Goal: Task Accomplishment & Management: Use online tool/utility

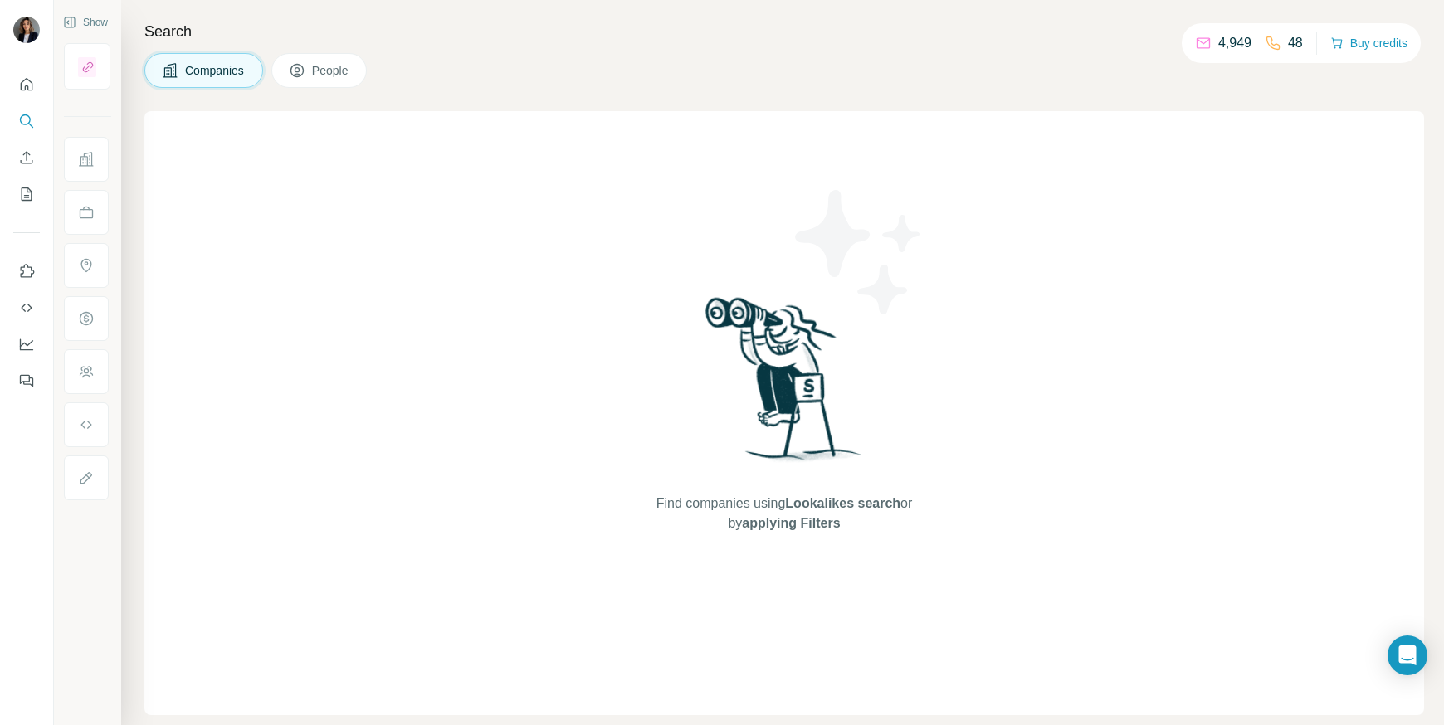
click at [216, 82] on button "Companies" at bounding box center [203, 70] width 119 height 35
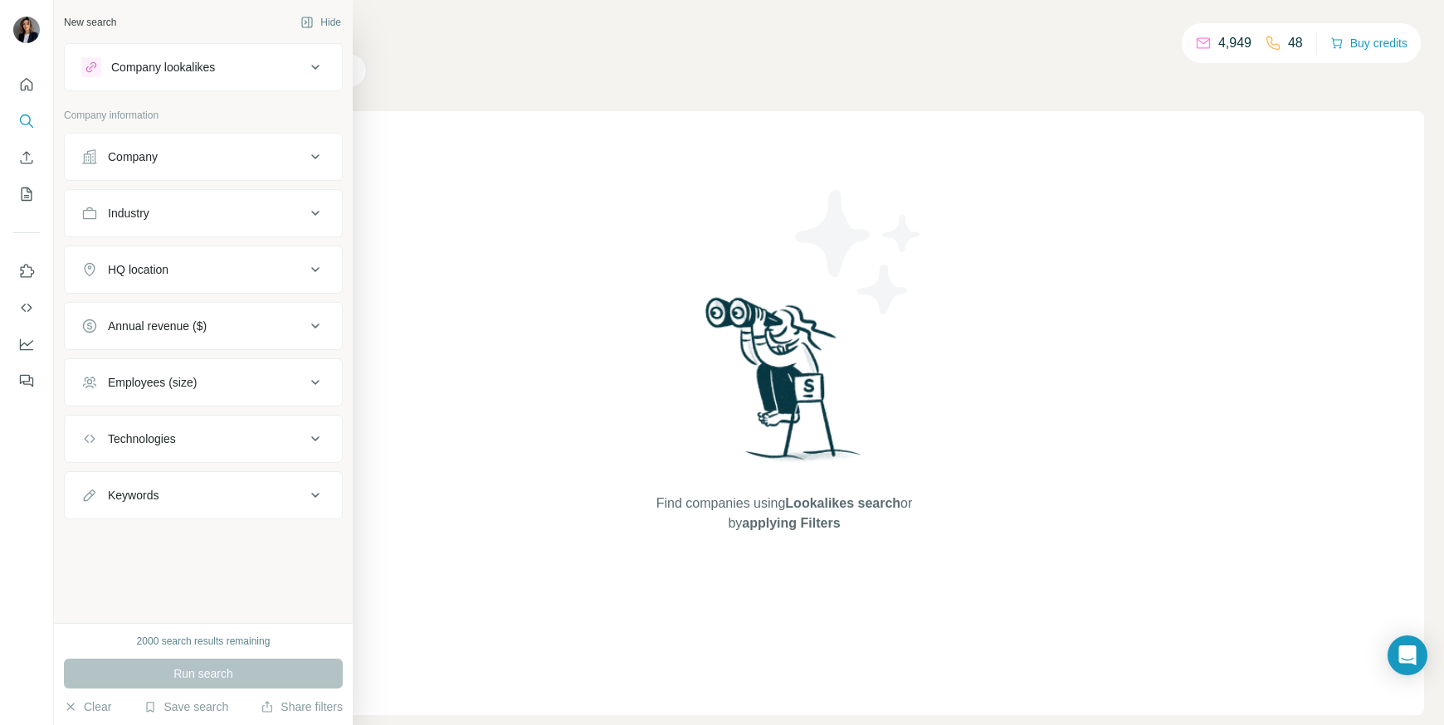
click at [142, 166] on button "Company" at bounding box center [203, 157] width 277 height 40
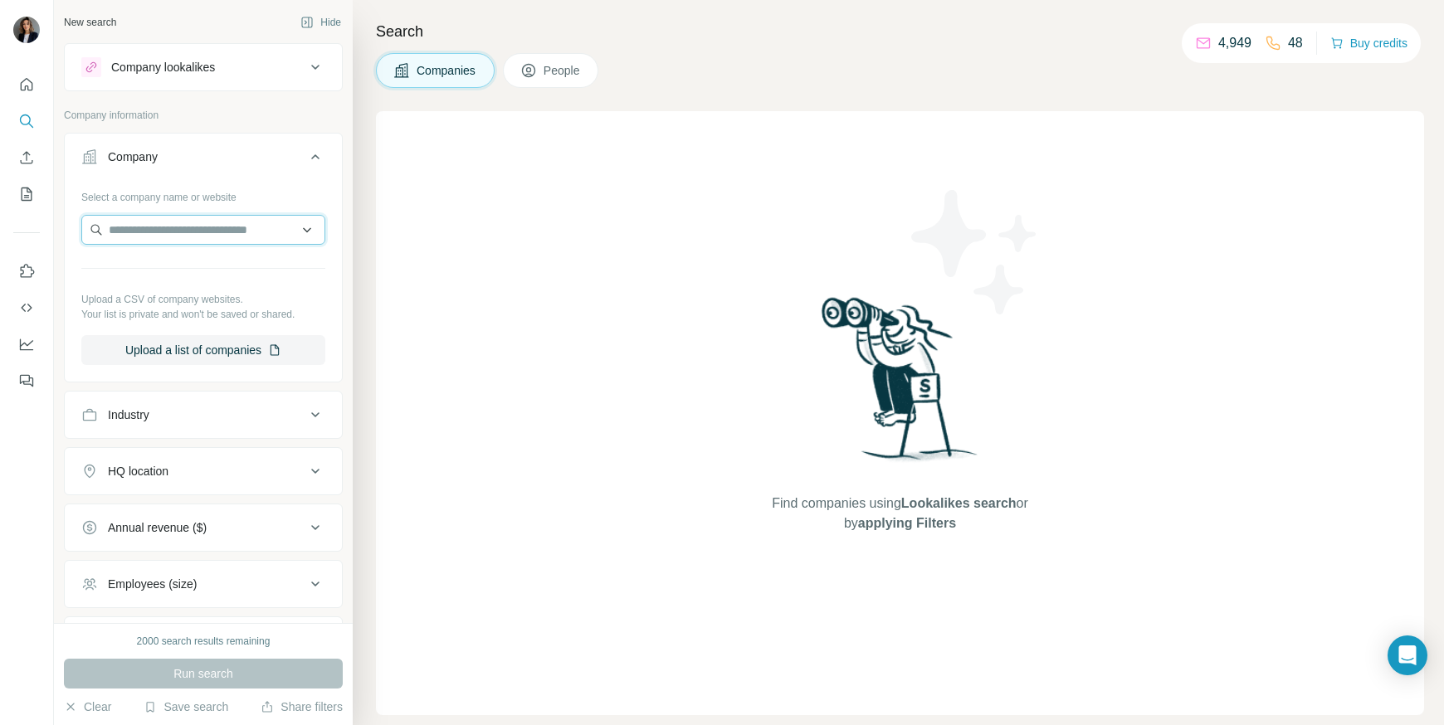
click at [148, 231] on input "text" at bounding box center [203, 230] width 244 height 30
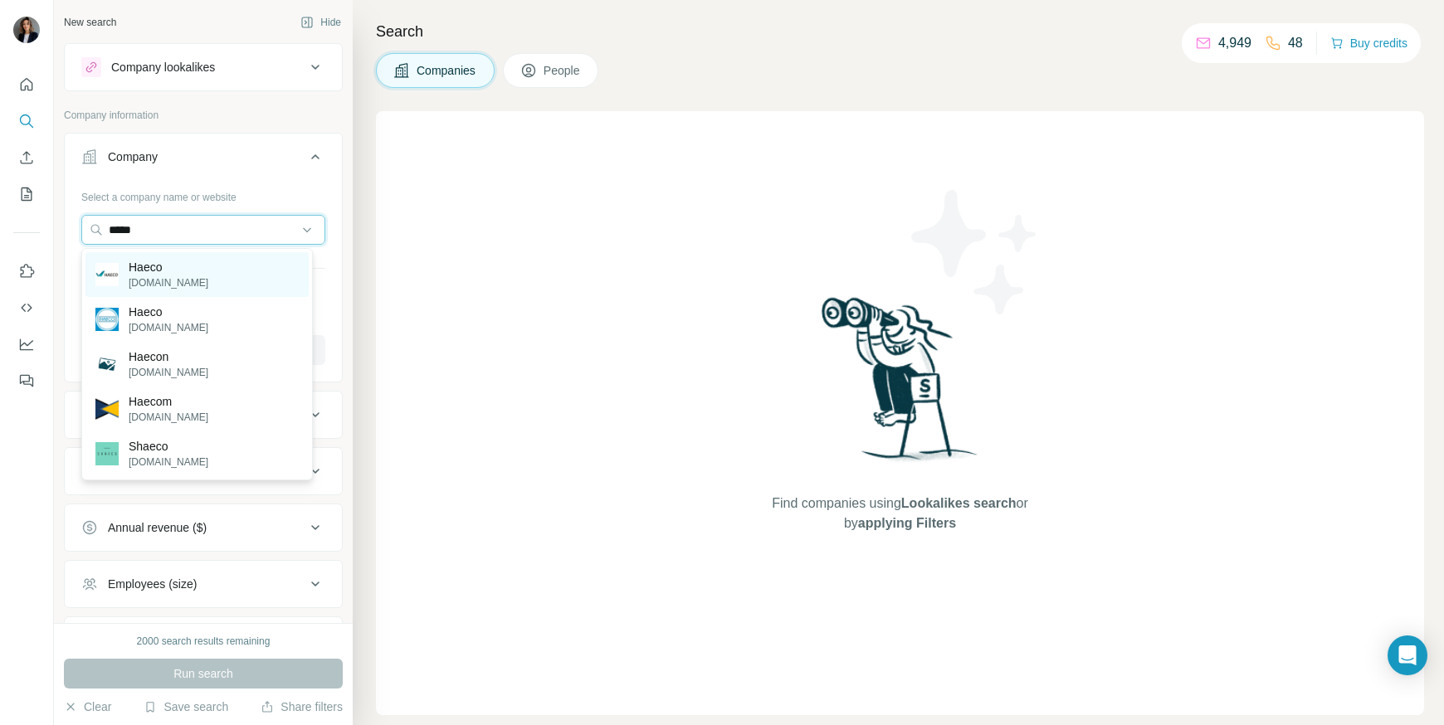
type input "*****"
click at [192, 271] on div "Haeco [DOMAIN_NAME]" at bounding box center [196, 274] width 223 height 45
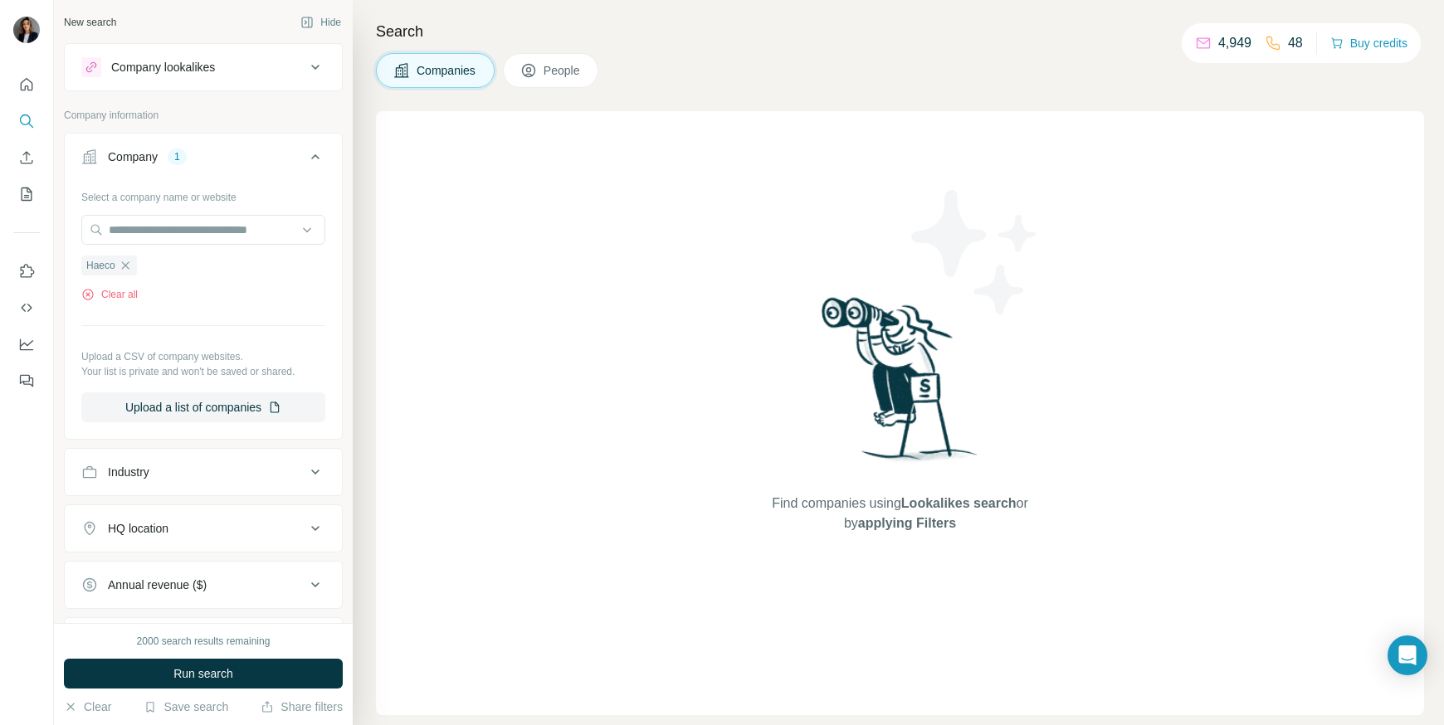
click at [205, 515] on button "HQ location" at bounding box center [203, 529] width 277 height 40
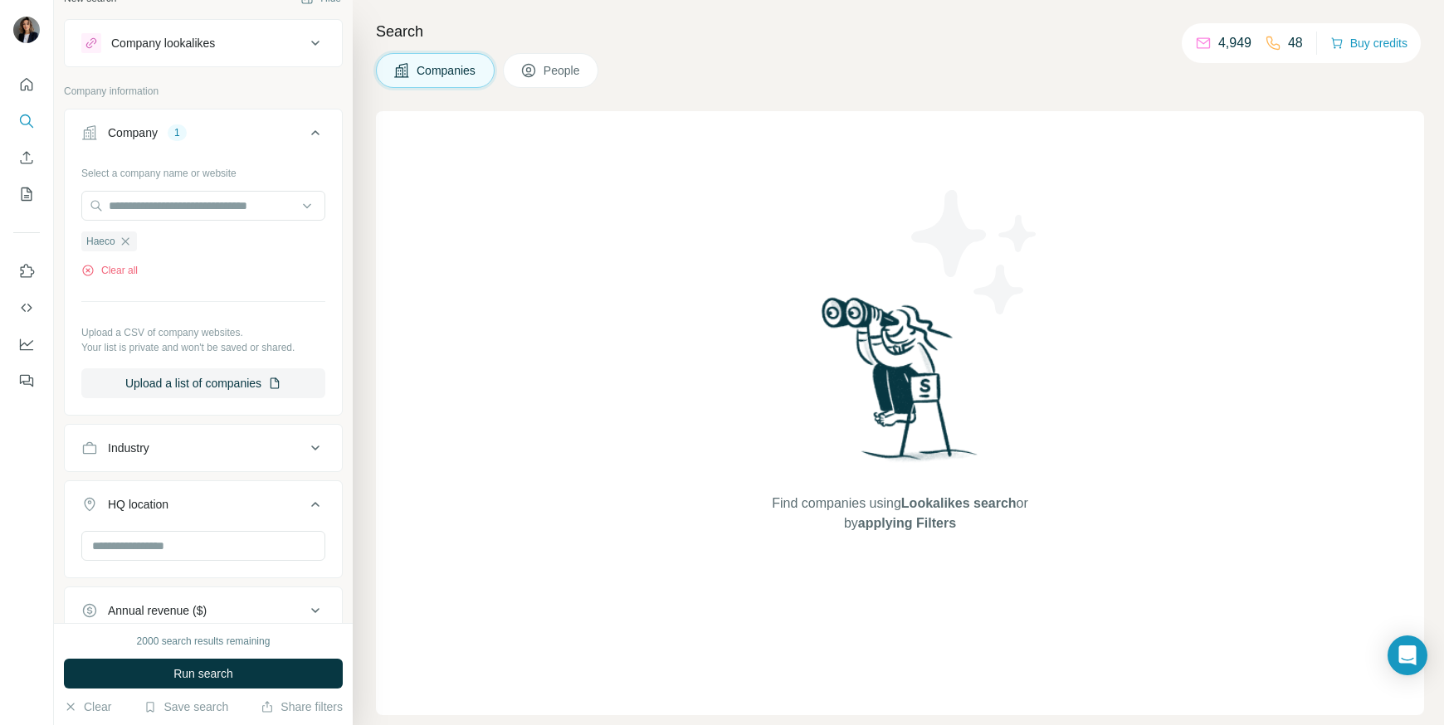
scroll to position [102, 0]
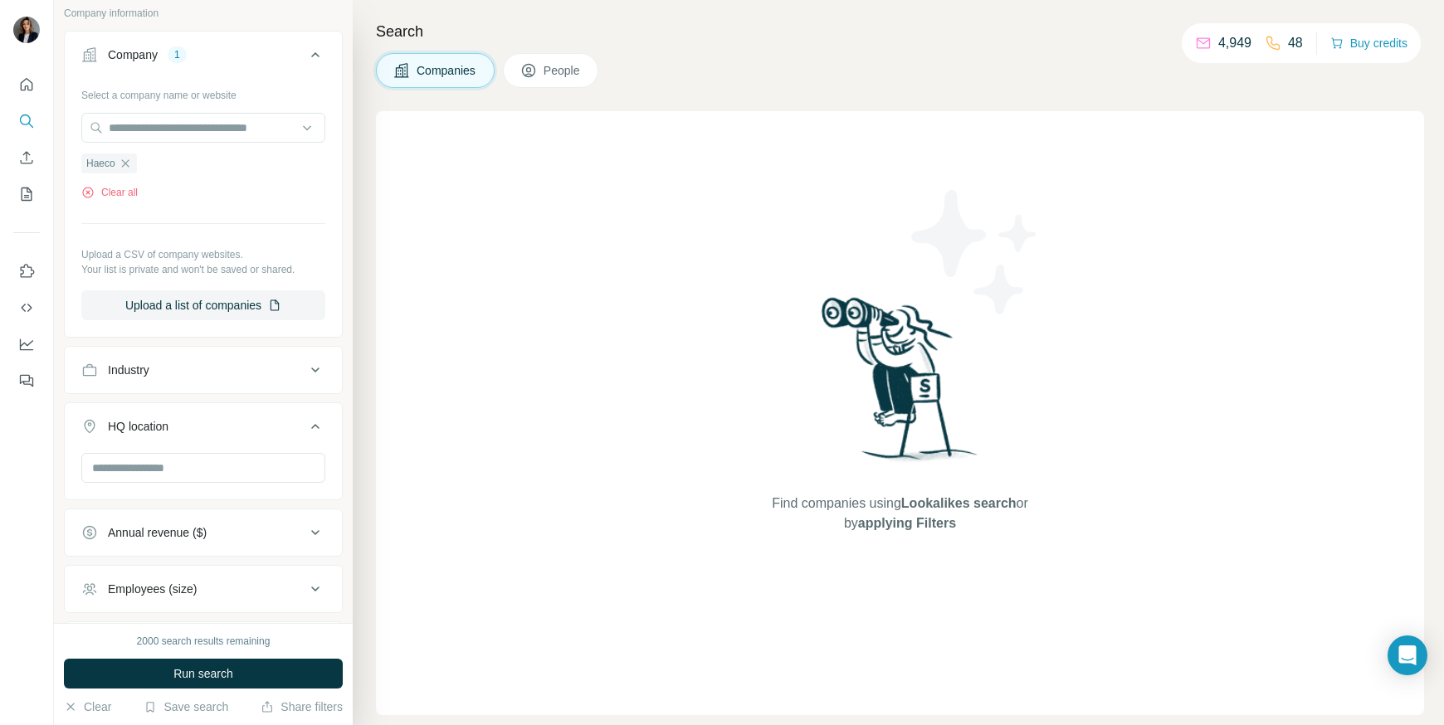
click at [175, 488] on div at bounding box center [203, 474] width 277 height 43
click at [168, 466] on input "text" at bounding box center [203, 468] width 244 height 30
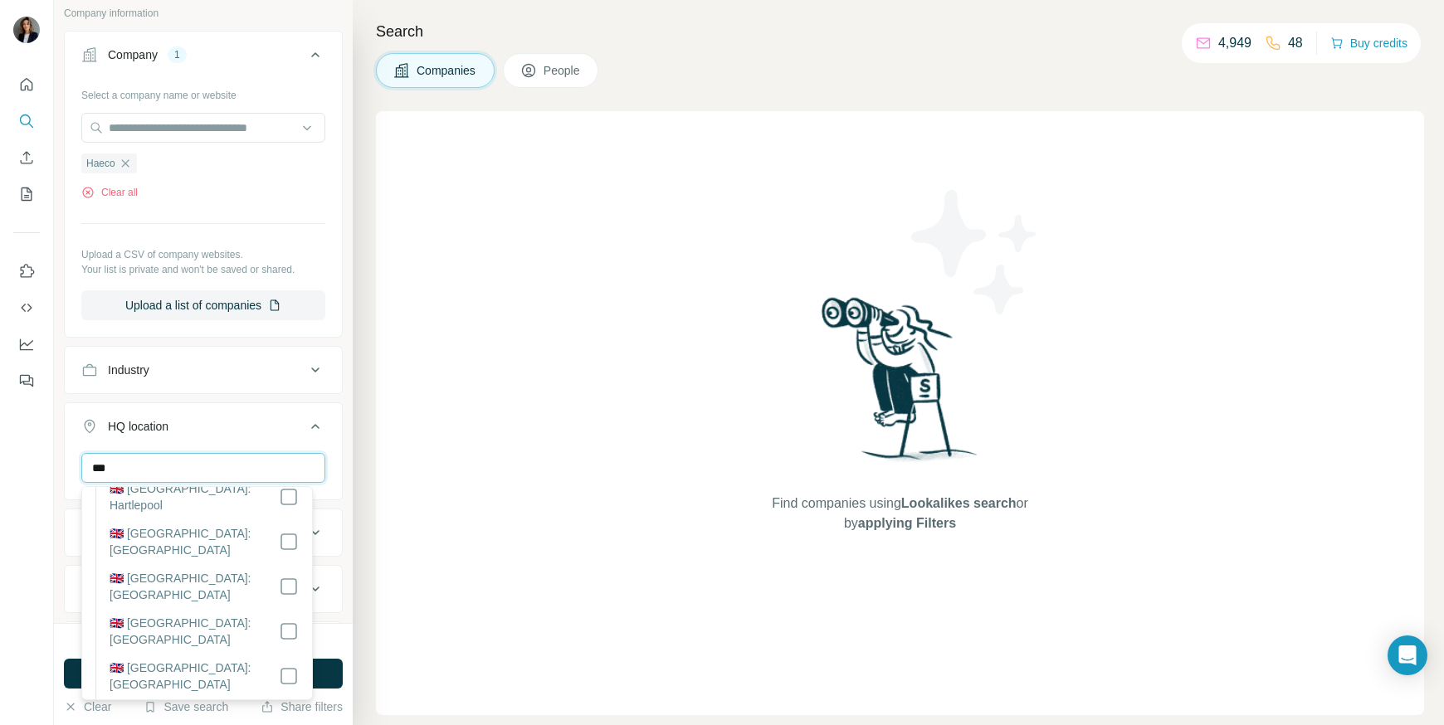
scroll to position [0, 0]
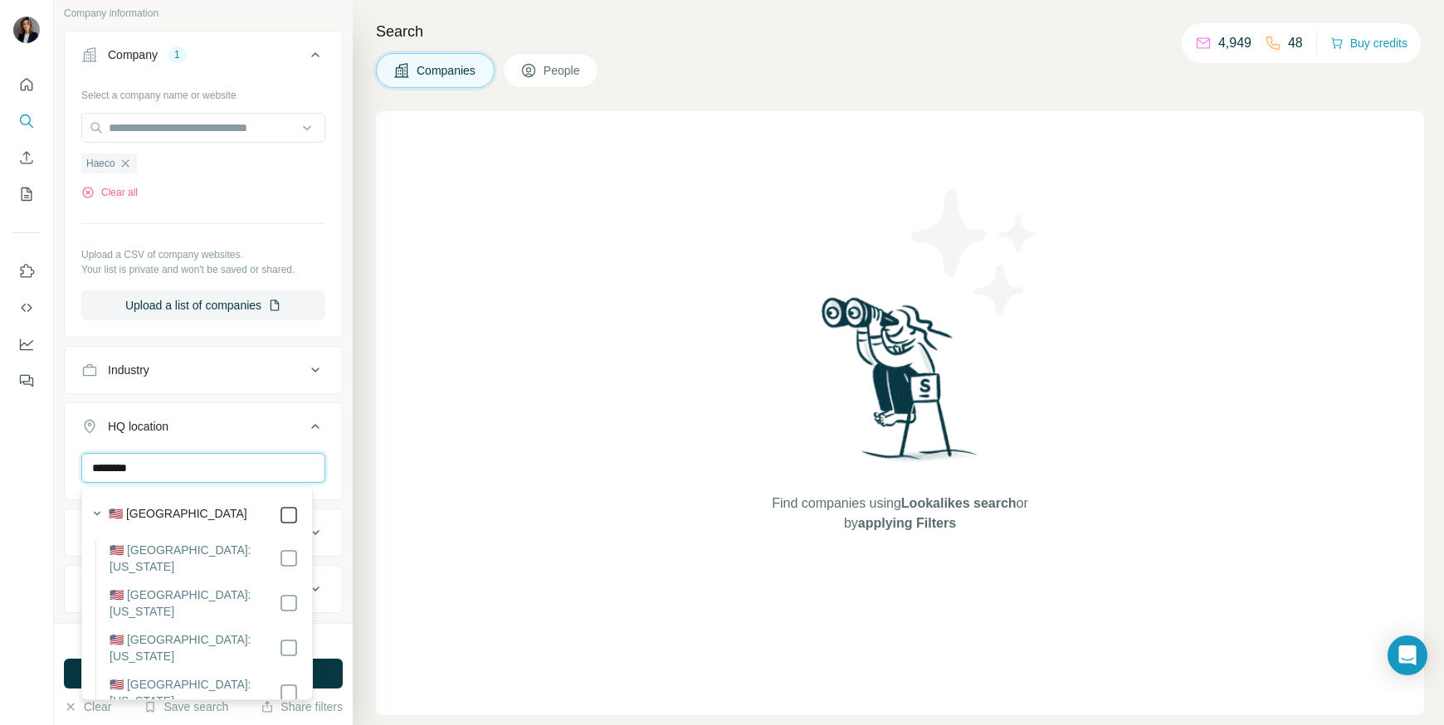
type input "********"
click at [325, 671] on button "Run search" at bounding box center [203, 674] width 279 height 30
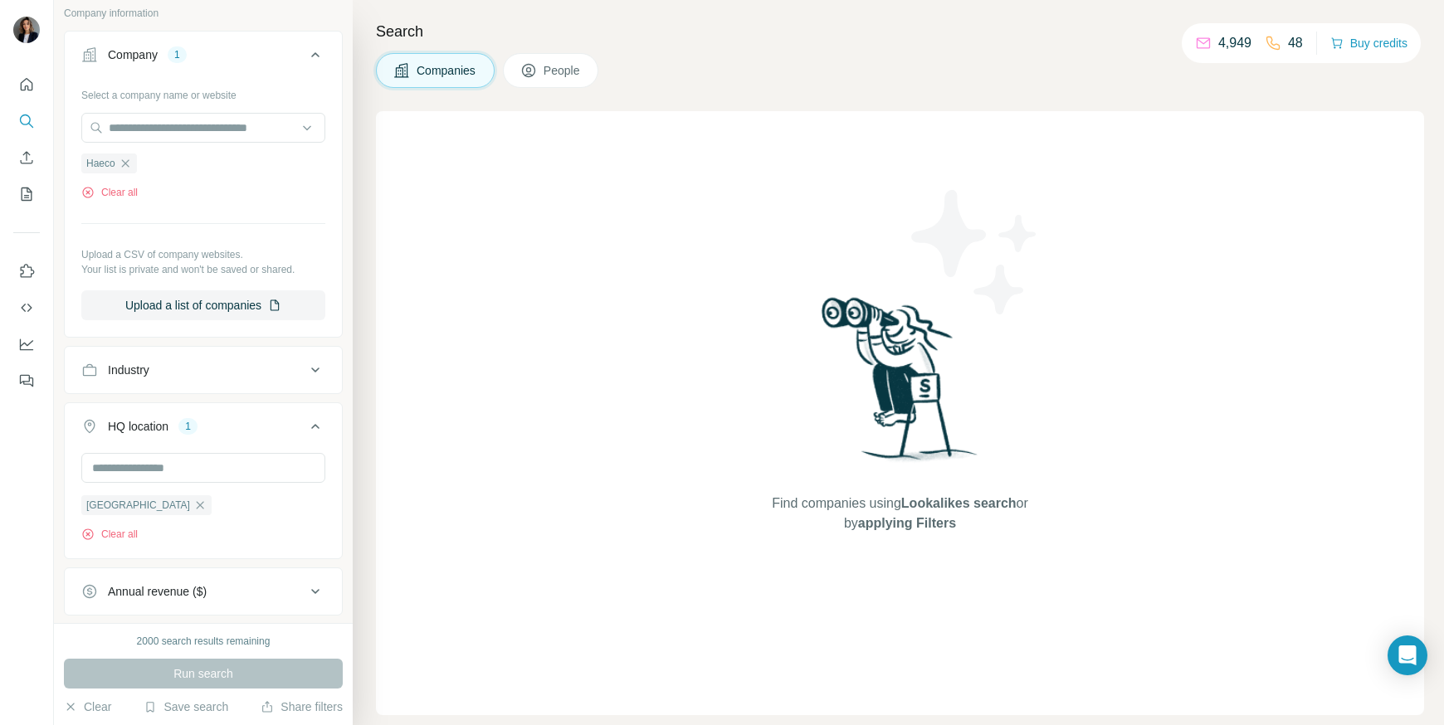
click at [550, 82] on button "People" at bounding box center [551, 70] width 96 height 35
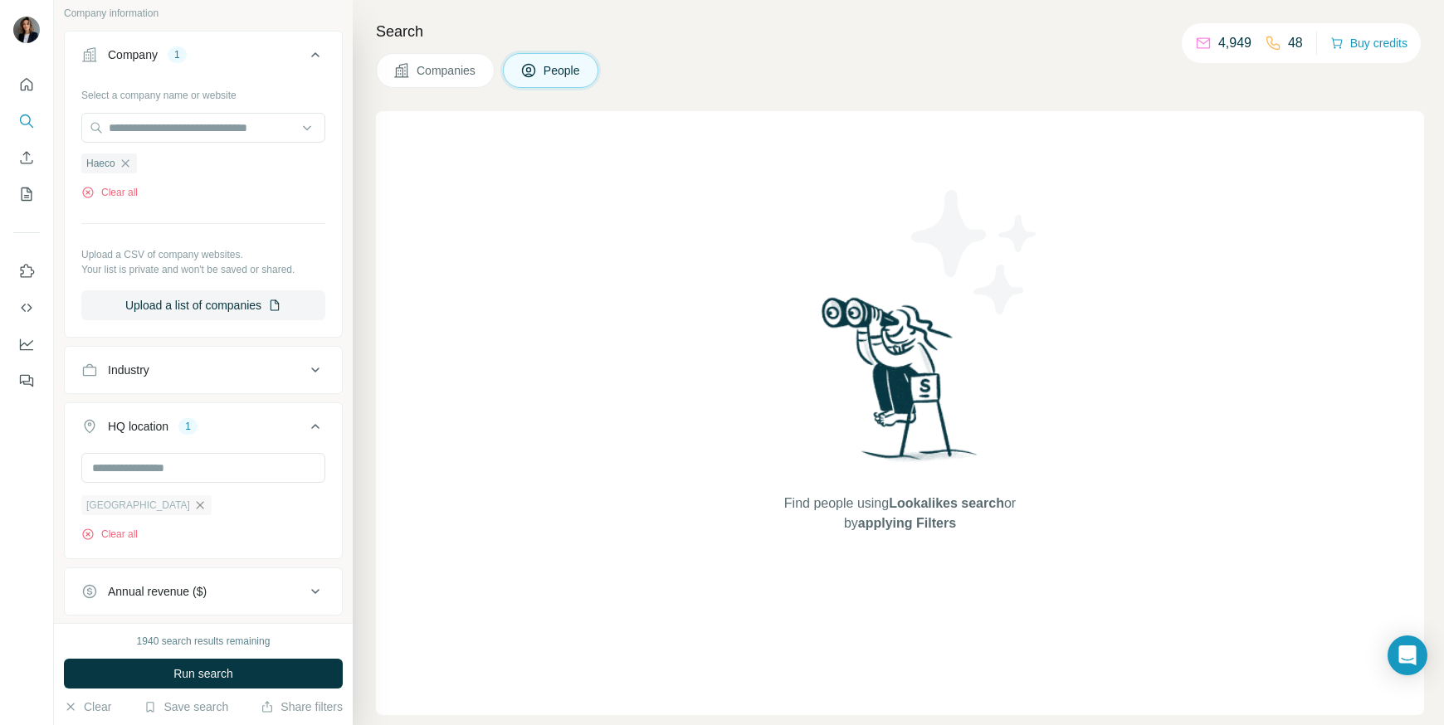
click at [193, 510] on icon "button" at bounding box center [199, 505] width 13 height 13
click at [220, 666] on span "Run search" at bounding box center [203, 674] width 60 height 17
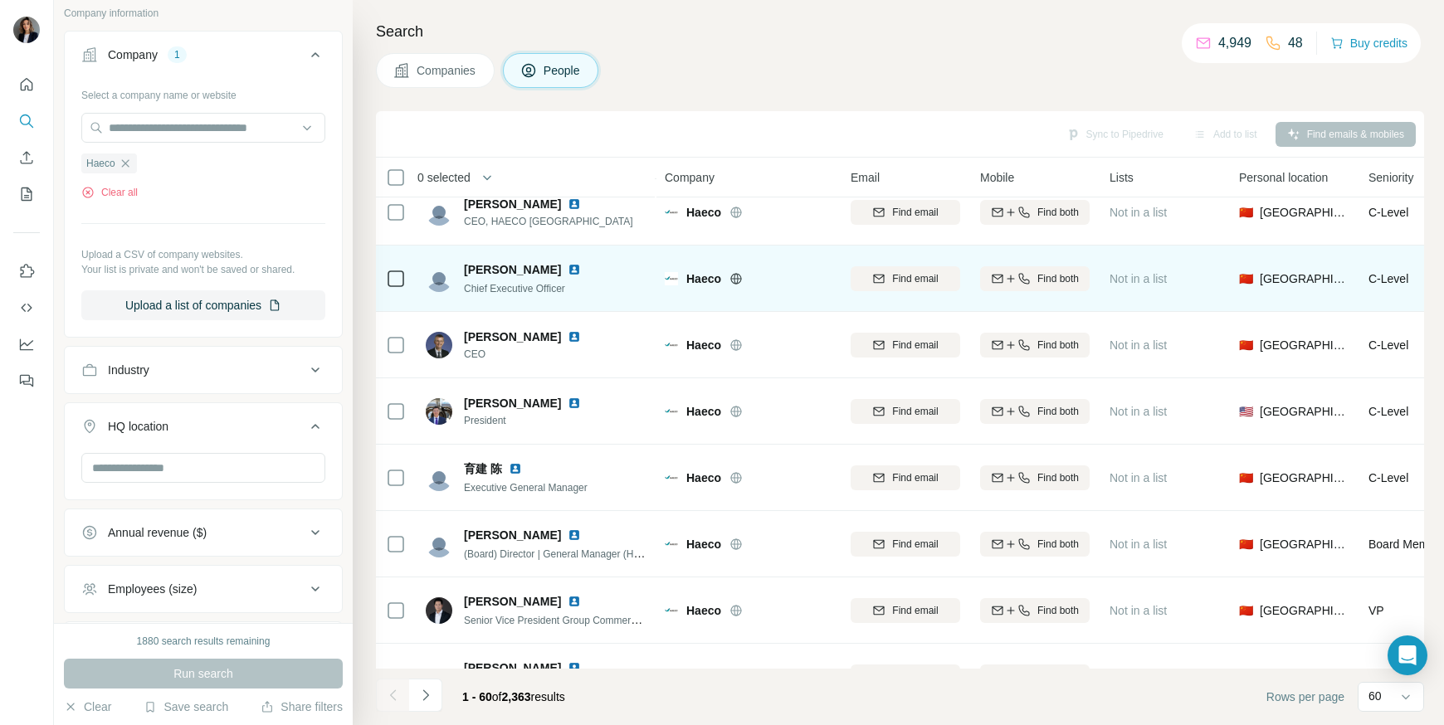
scroll to position [678, 0]
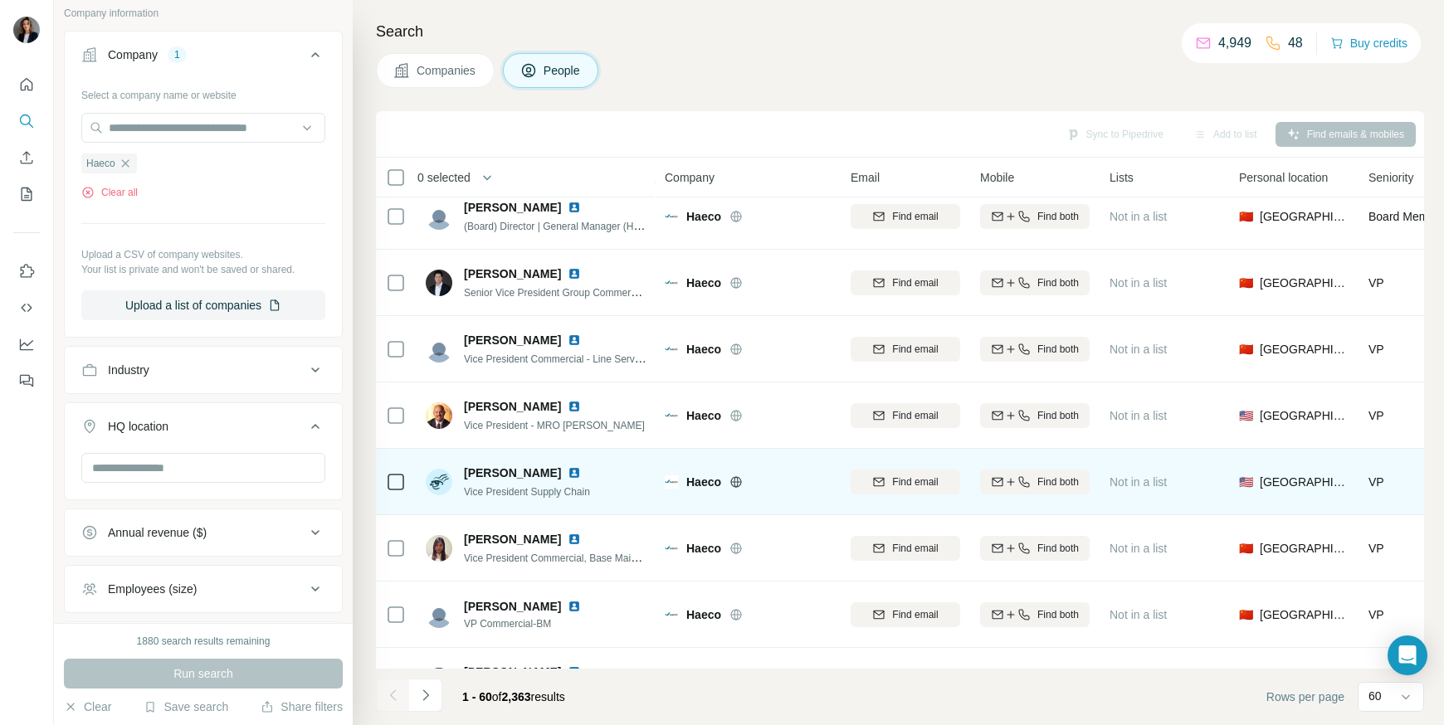
click at [568, 474] on img at bounding box center [574, 472] width 13 height 13
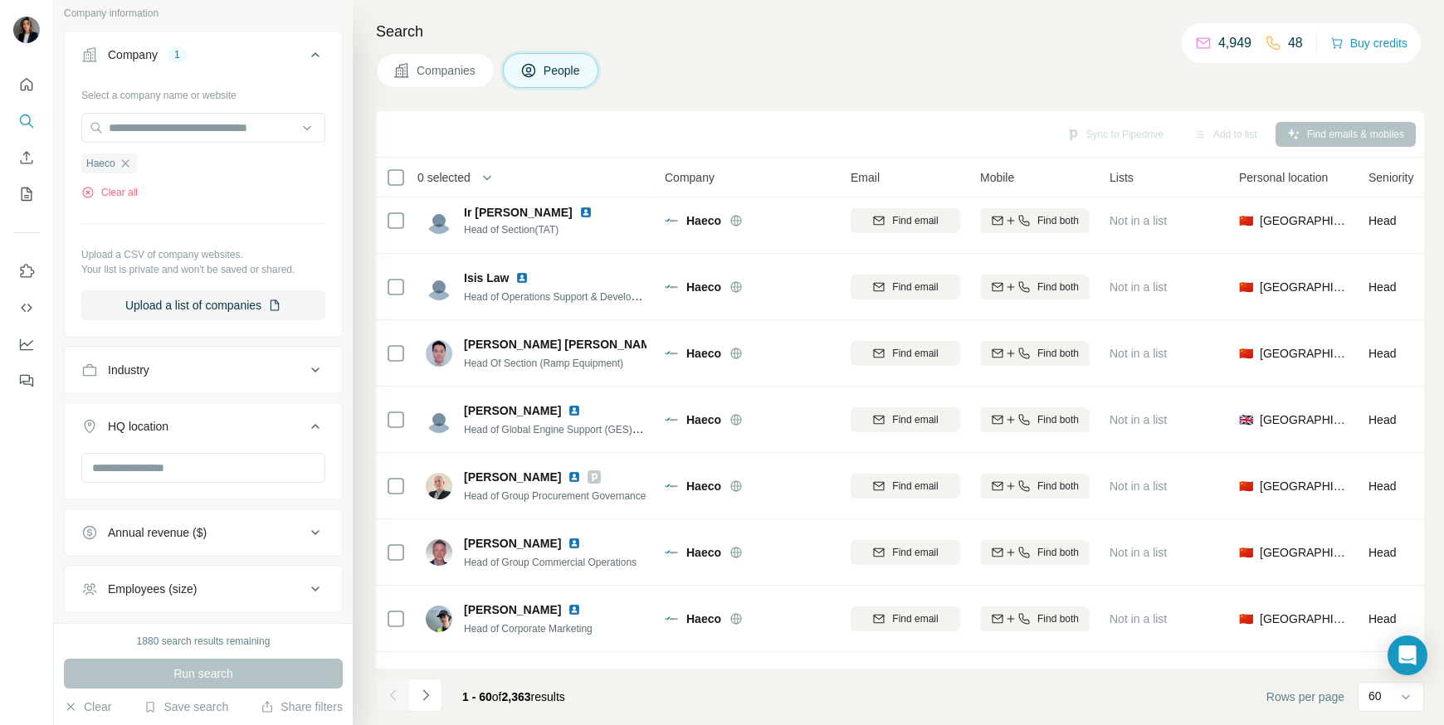
scroll to position [2668, 0]
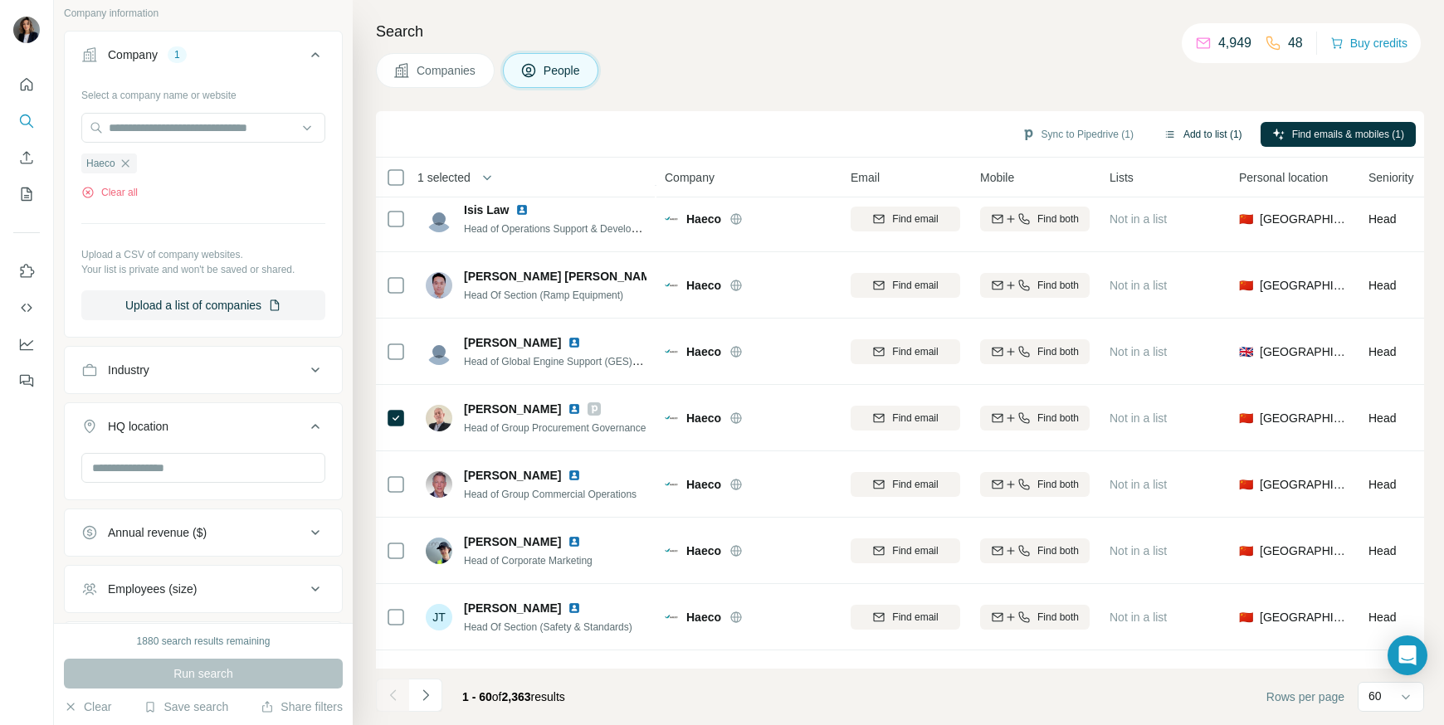
click at [1200, 134] on button "Add to list (1)" at bounding box center [1203, 134] width 102 height 25
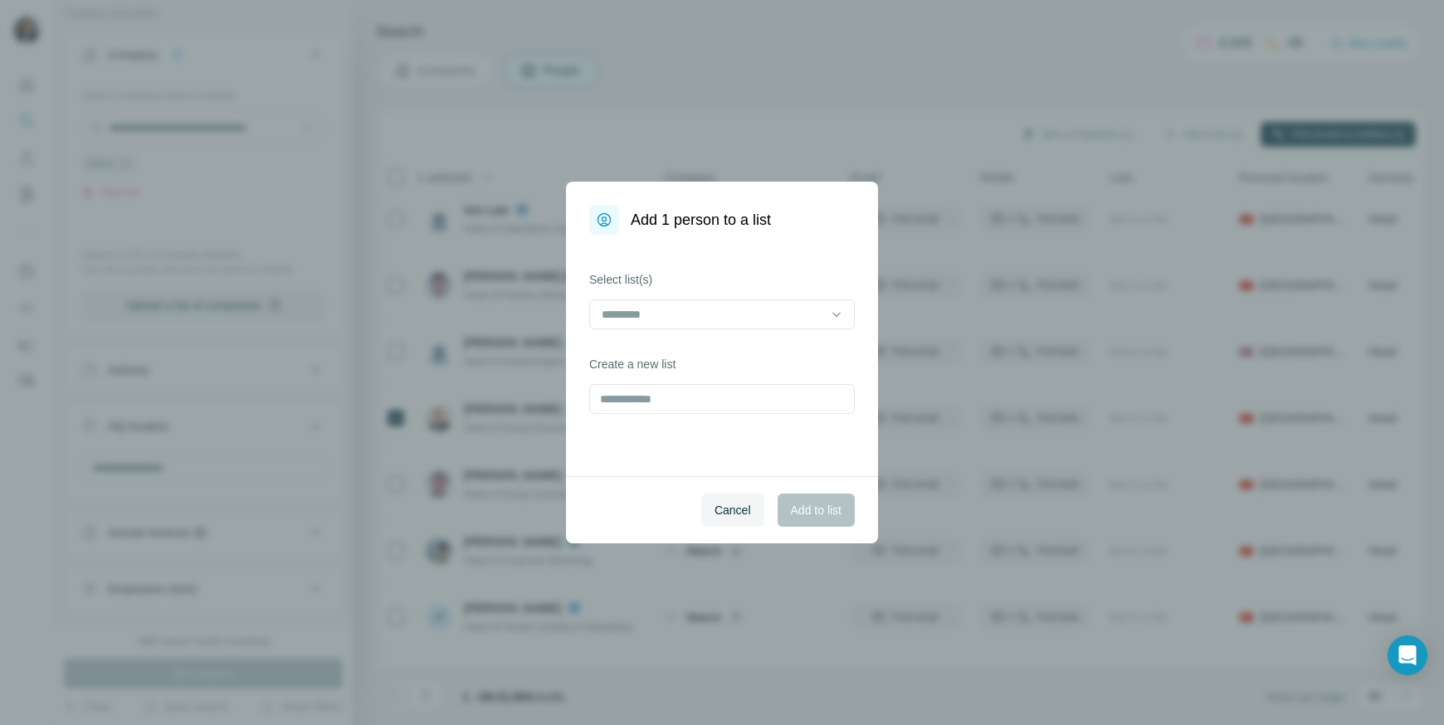
click at [630, 330] on div at bounding box center [722, 316] width 266 height 33
click at [627, 316] on input at bounding box center [712, 314] width 224 height 18
click at [646, 359] on p "saved prospects" at bounding box center [645, 352] width 85 height 17
click at [816, 506] on span "Add to list" at bounding box center [816, 510] width 51 height 17
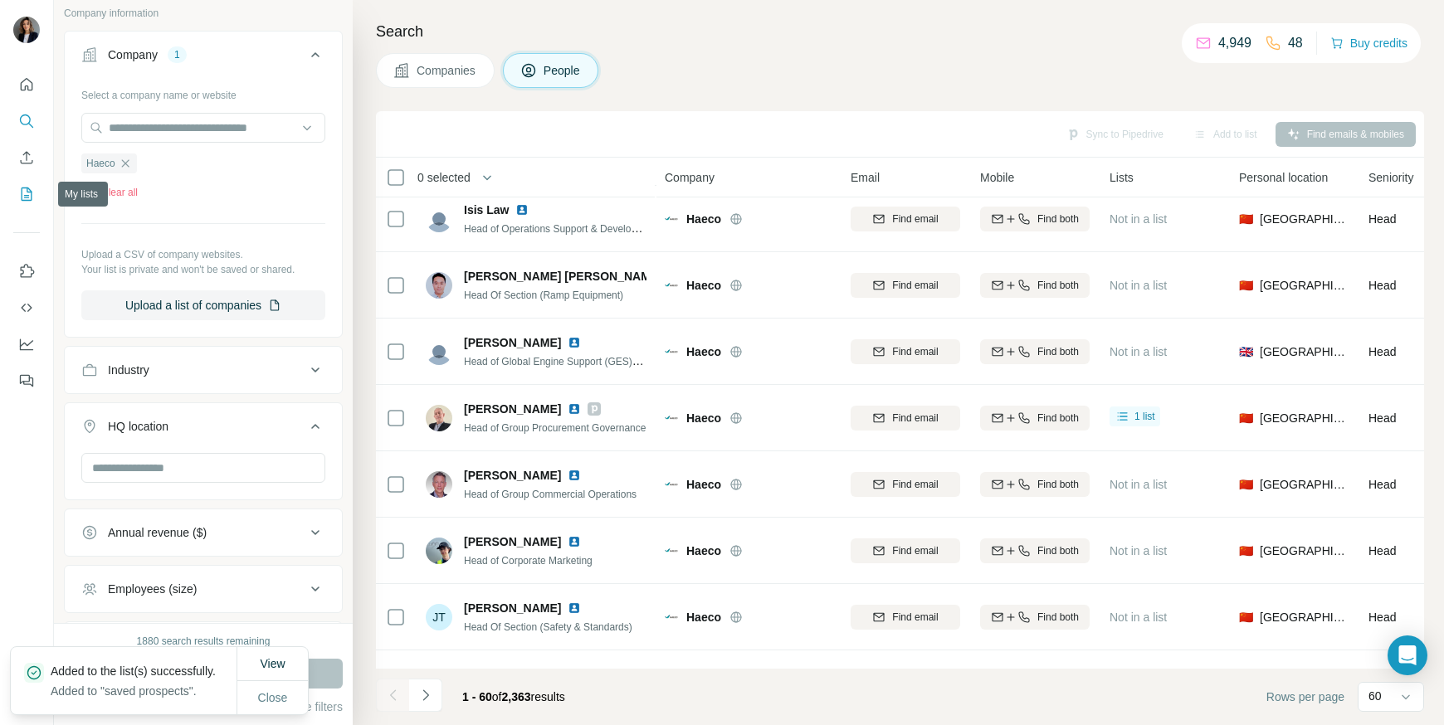
click at [25, 200] on icon "My lists" at bounding box center [27, 194] width 11 height 13
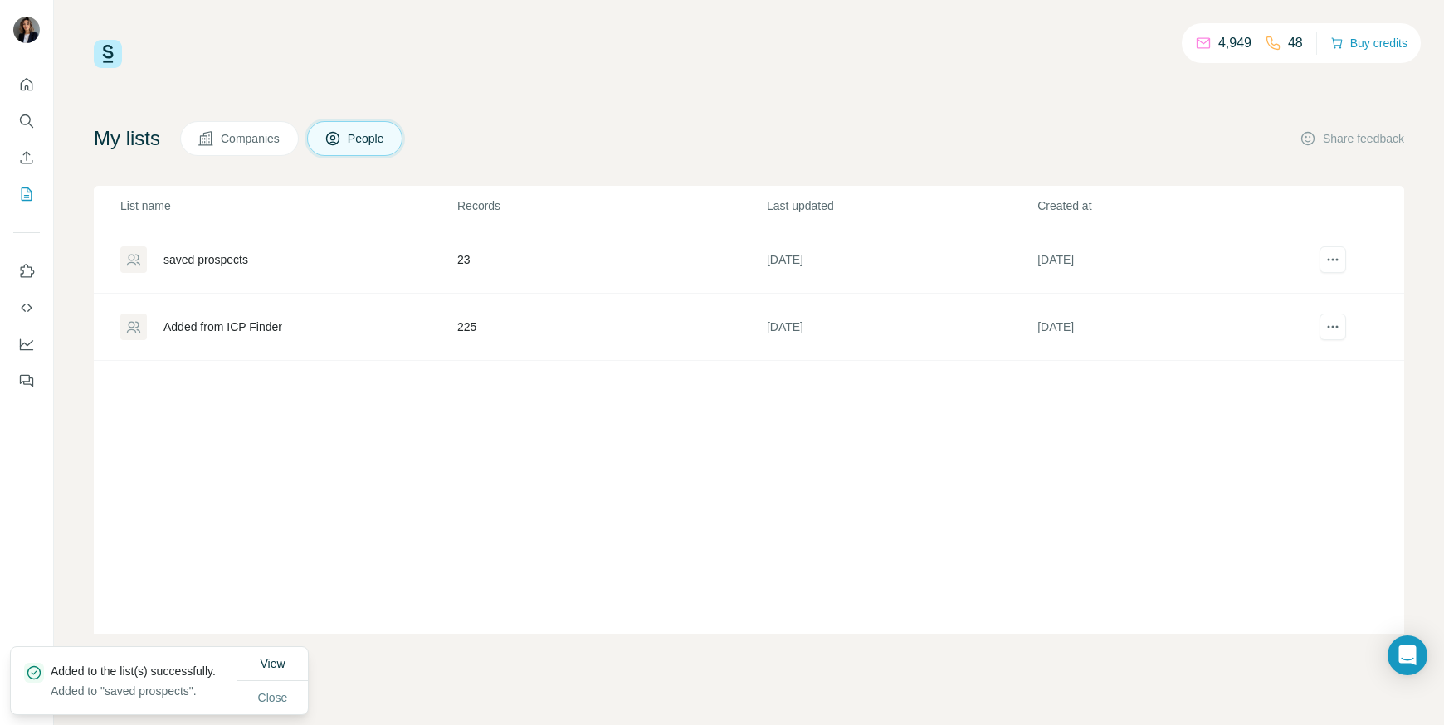
click at [209, 244] on td "saved prospects" at bounding box center [275, 260] width 363 height 67
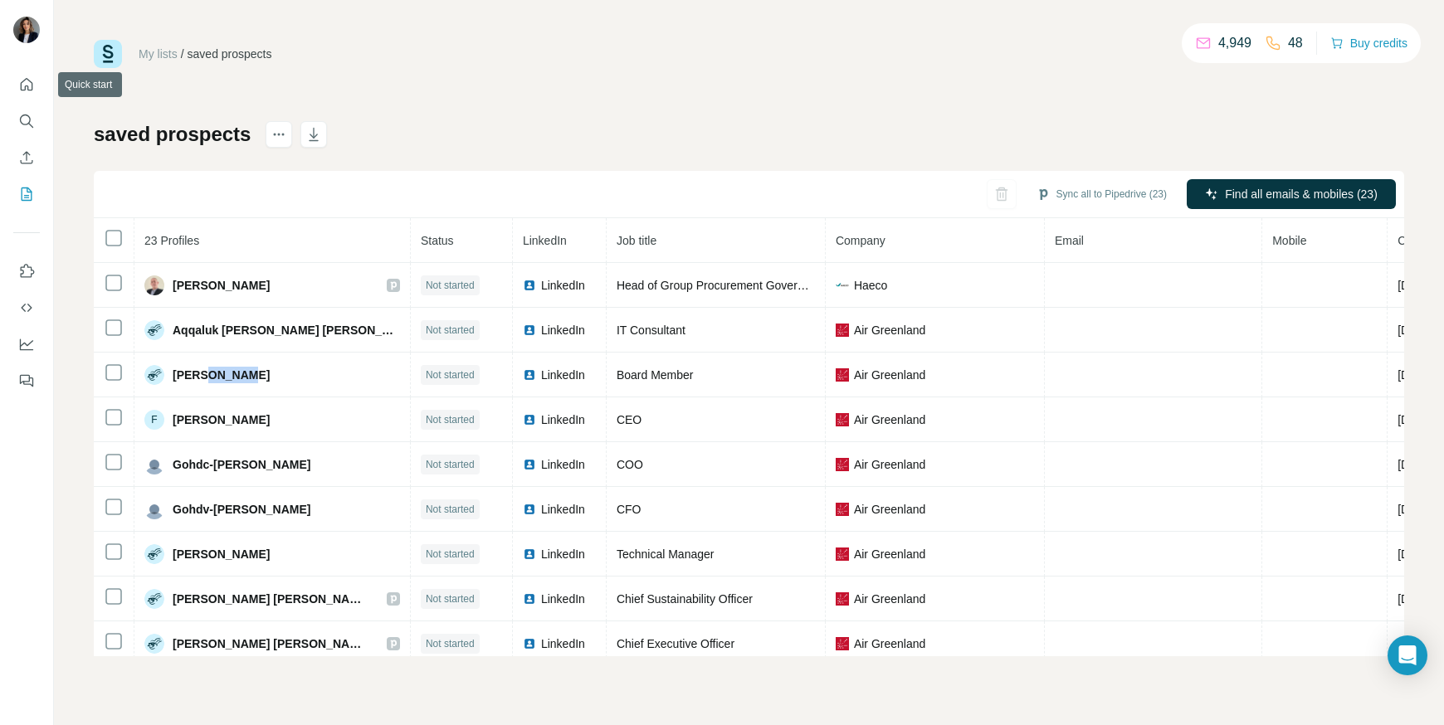
click at [27, 121] on icon "Search" at bounding box center [26, 121] width 17 height 17
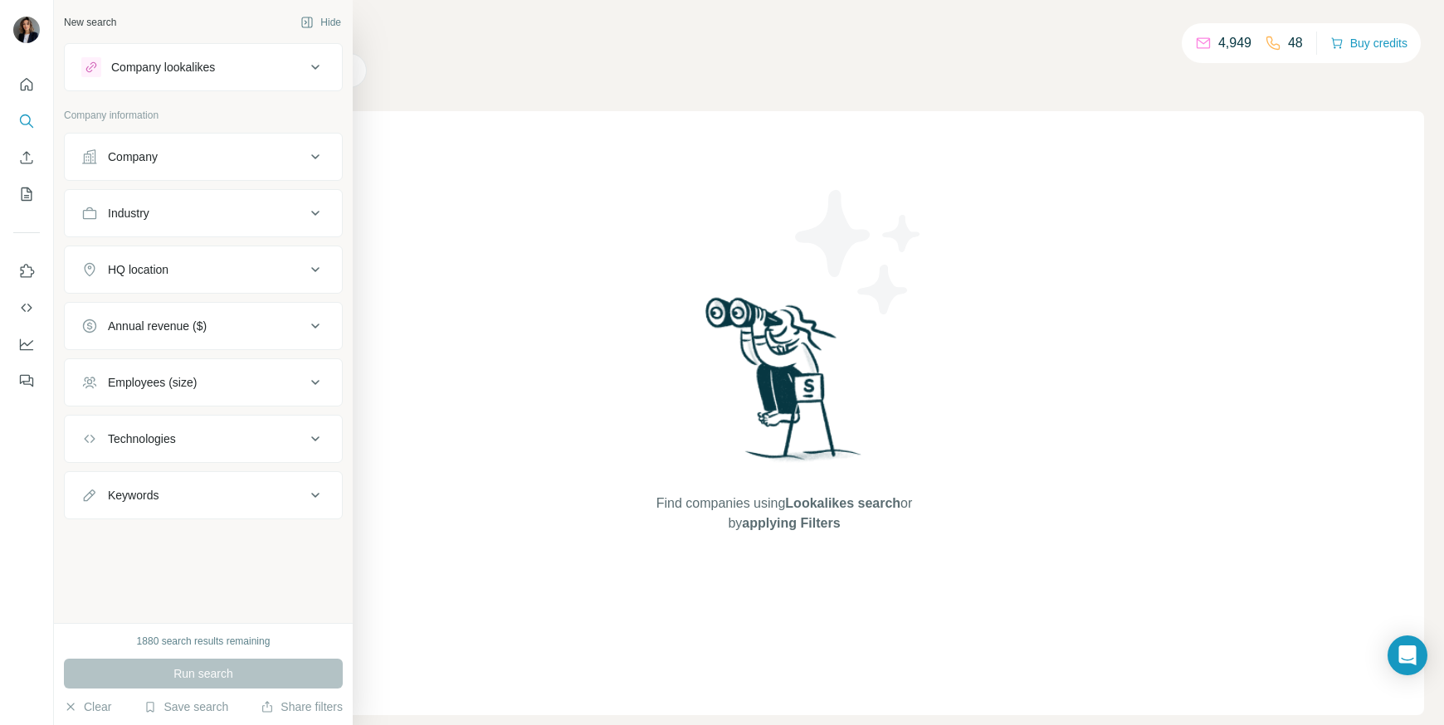
click at [167, 170] on button "Company" at bounding box center [203, 157] width 277 height 40
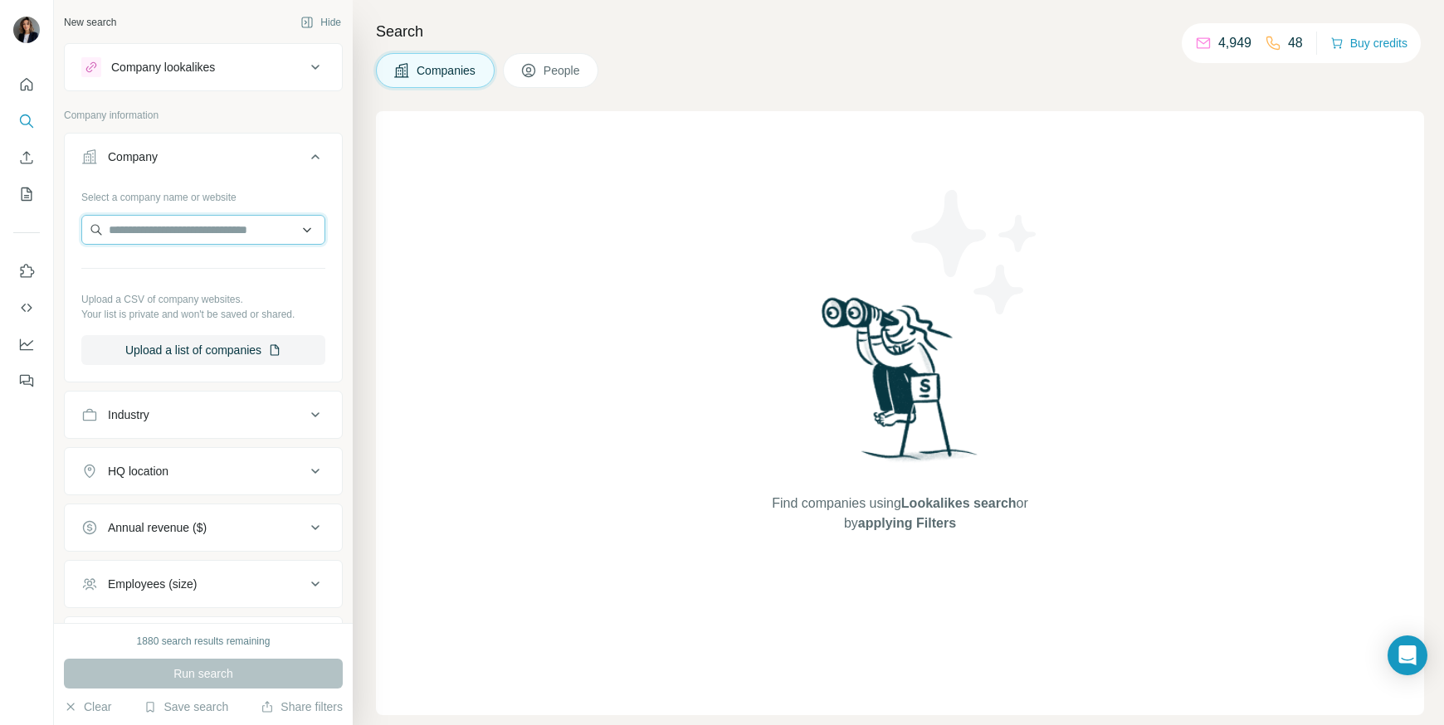
click at [207, 227] on input "text" at bounding box center [203, 230] width 244 height 30
paste input "**********"
type input "**********"
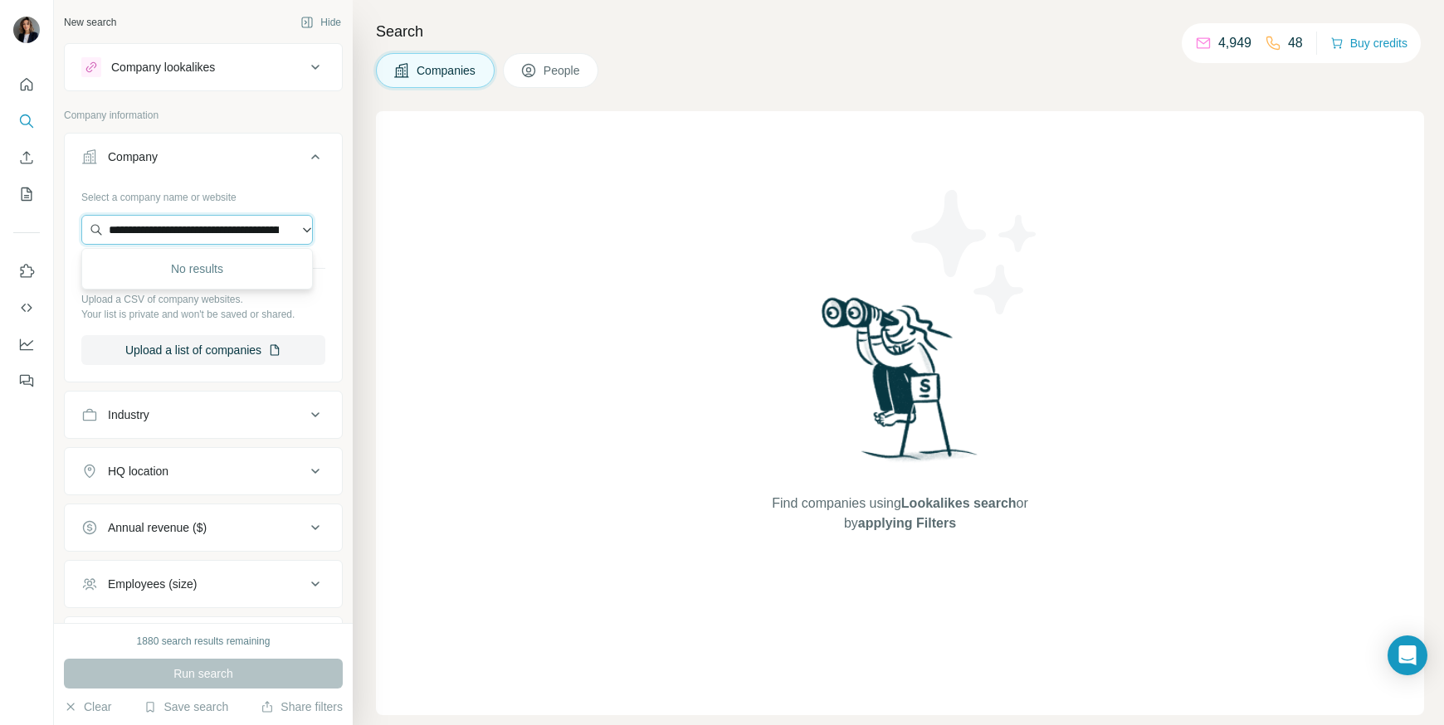
click at [201, 227] on input "text" at bounding box center [197, 230] width 232 height 30
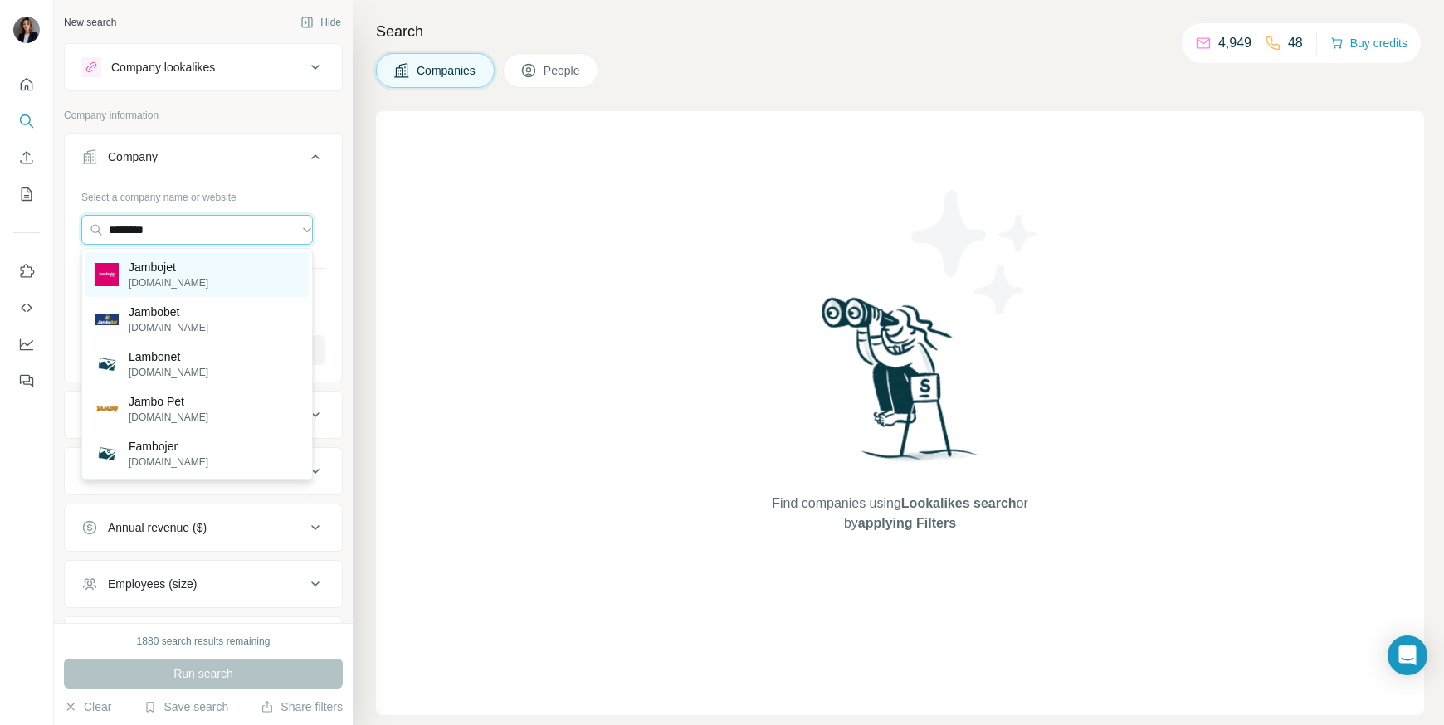
type input "********"
click at [214, 269] on div "Jambojet [DOMAIN_NAME]" at bounding box center [196, 274] width 223 height 45
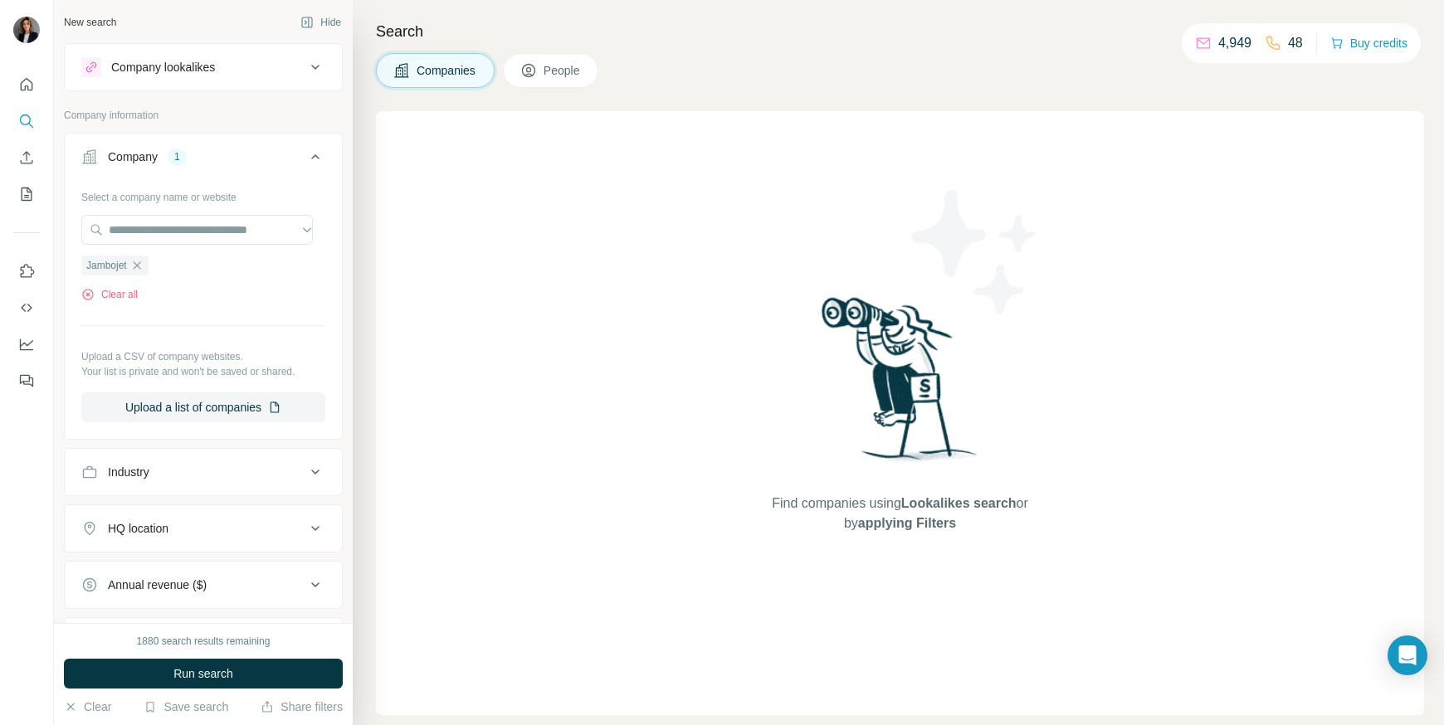
click at [549, 76] on span "People" at bounding box center [563, 70] width 38 height 17
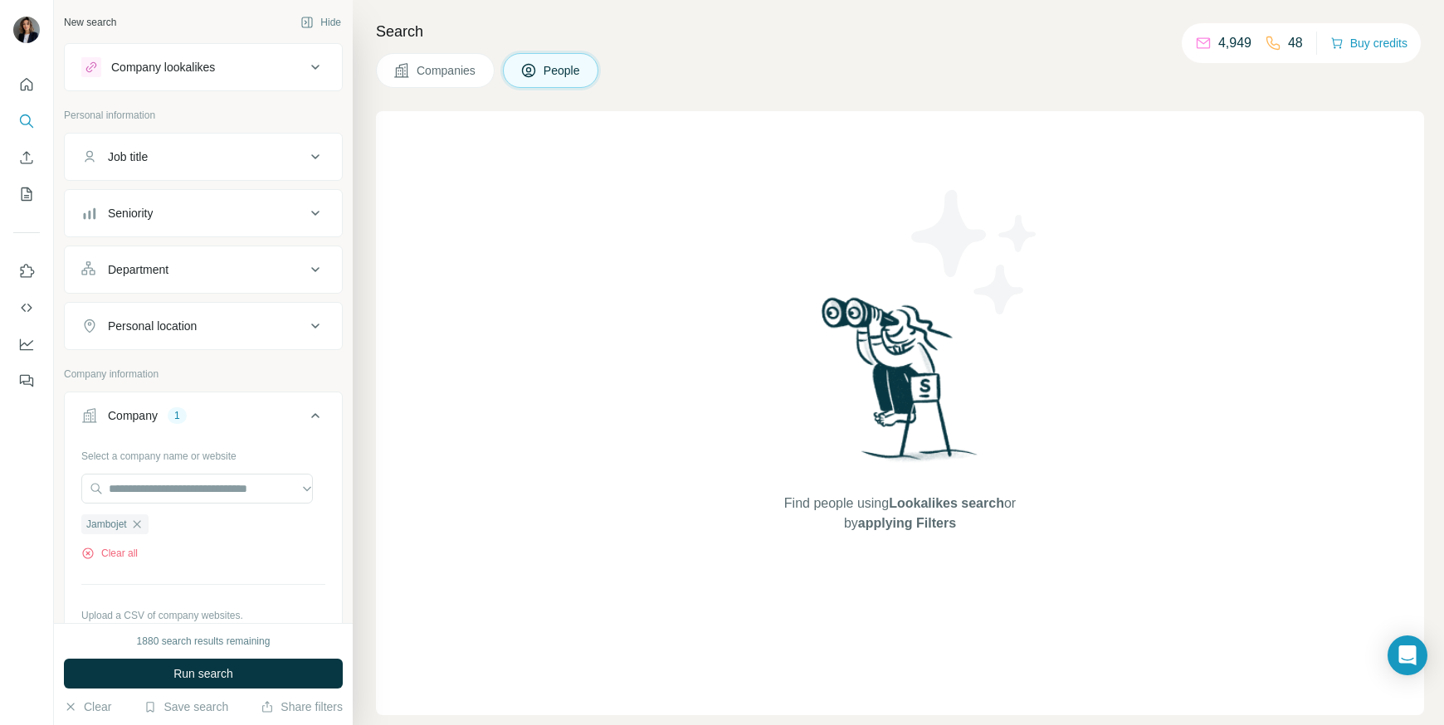
click at [550, 76] on span "People" at bounding box center [563, 70] width 38 height 17
click at [230, 674] on span "Run search" at bounding box center [203, 674] width 60 height 17
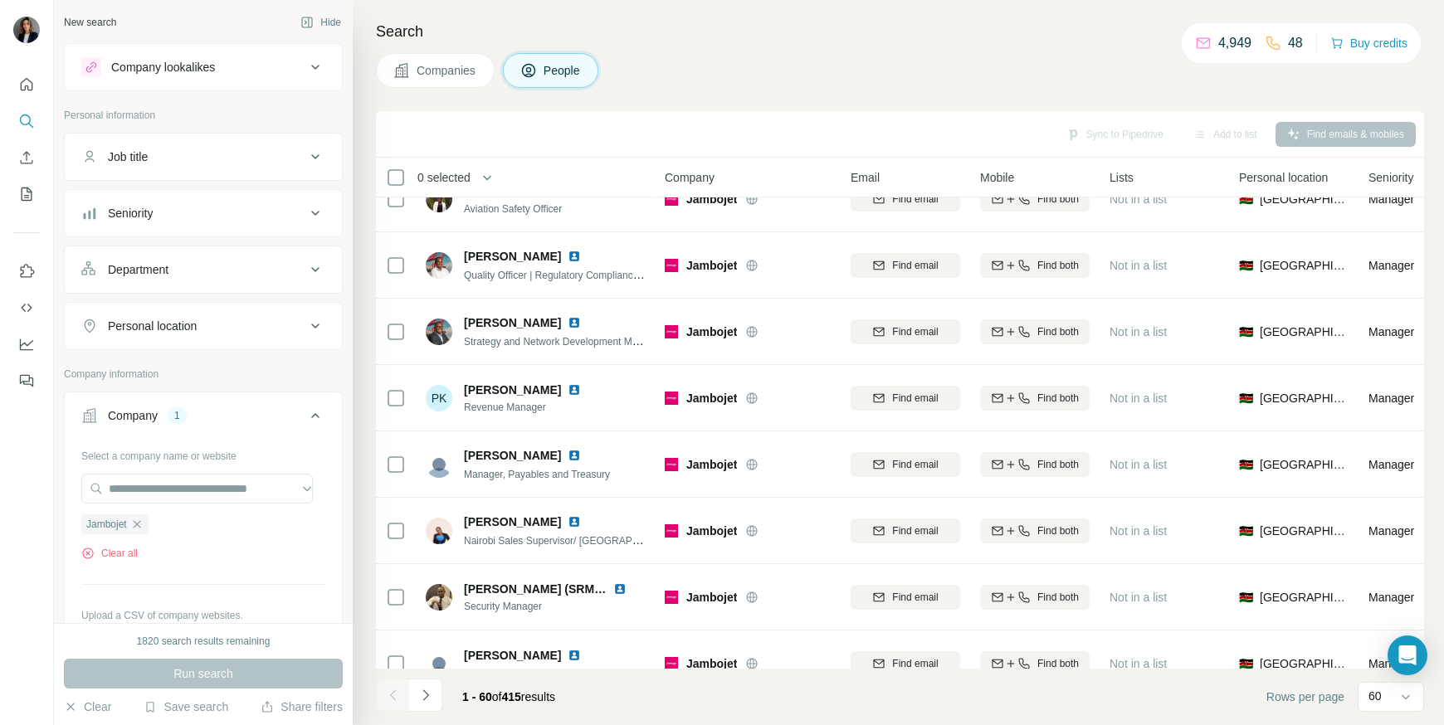
scroll to position [3522, 0]
